Goal: Find specific page/section: Find specific page/section

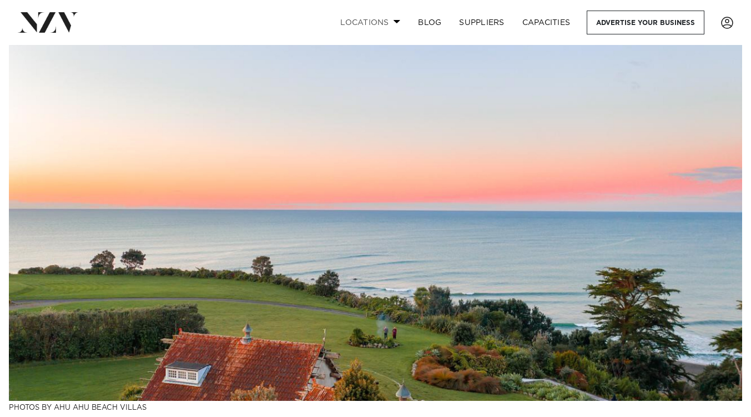
click at [396, 22] on span at bounding box center [397, 21] width 7 height 4
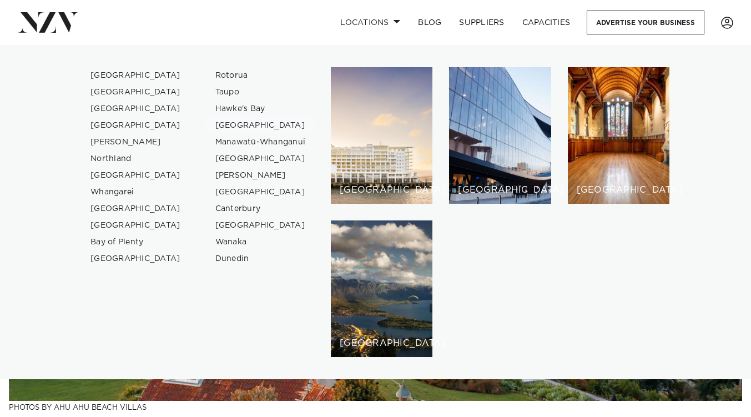
click at [241, 123] on link "[GEOGRAPHIC_DATA]" at bounding box center [260, 125] width 108 height 17
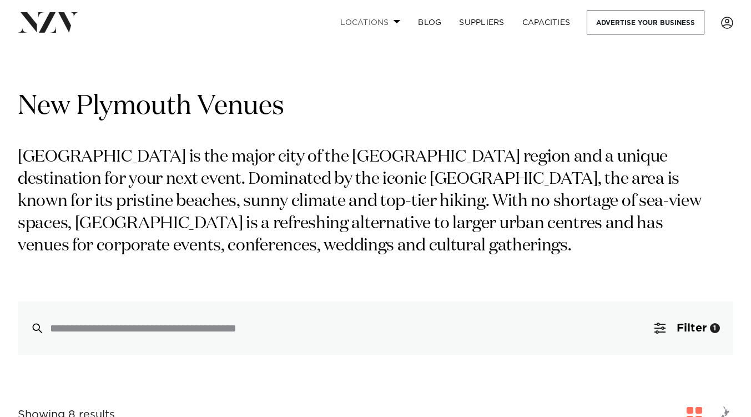
click at [392, 21] on link "Locations" at bounding box center [370, 23] width 78 height 24
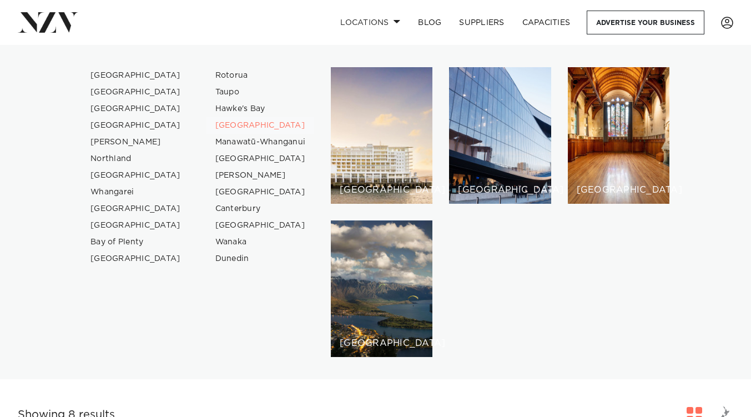
click at [244, 123] on link "[GEOGRAPHIC_DATA]" at bounding box center [260, 125] width 108 height 17
